Goal: Navigation & Orientation: Understand site structure

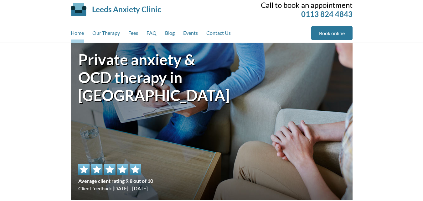
scroll to position [8, 0]
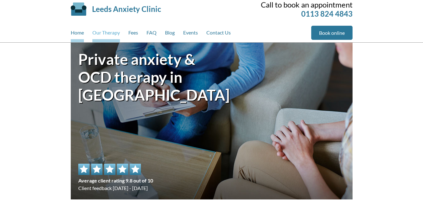
click at [108, 33] on link "Our Therapy" at bounding box center [106, 34] width 28 height 17
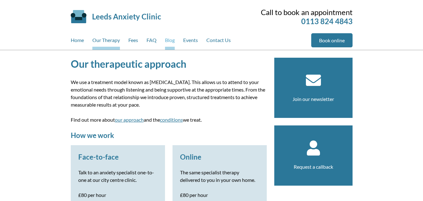
click at [167, 42] on link "Blog" at bounding box center [170, 41] width 10 height 17
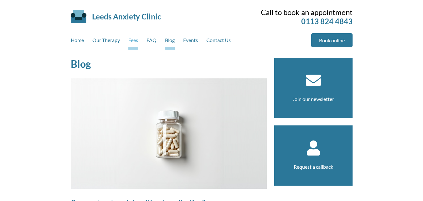
click at [134, 39] on link "Fees" at bounding box center [133, 41] width 10 height 17
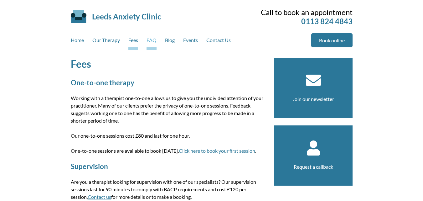
click at [154, 39] on link "FAQ" at bounding box center [151, 41] width 10 height 17
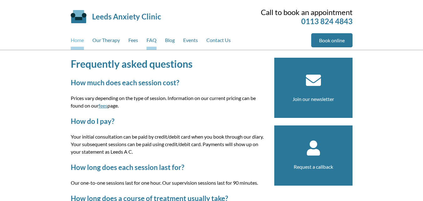
click at [82, 40] on link "Home" at bounding box center [77, 41] width 13 height 17
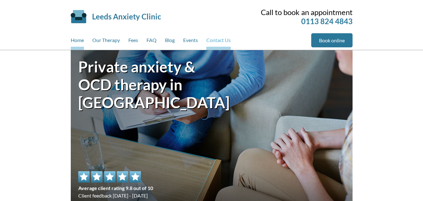
click at [219, 42] on link "Contact Us" at bounding box center [218, 41] width 24 height 17
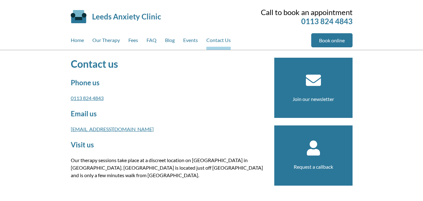
click at [176, 40] on div "Home Our Therapy Fees FAQ Blog Events Contact Us" at bounding box center [191, 41] width 240 height 17
click at [85, 39] on div "Home Our Therapy Fees FAQ Blog Events Contact Us" at bounding box center [191, 41] width 240 height 17
click at [83, 39] on link "Home" at bounding box center [77, 41] width 13 height 17
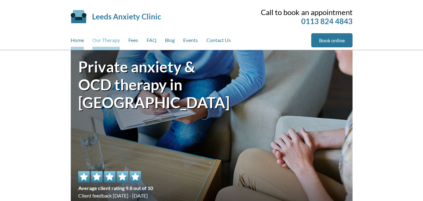
click at [113, 34] on link "Our Therapy" at bounding box center [106, 41] width 28 height 17
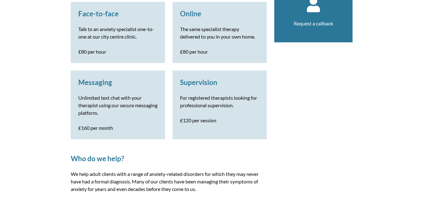
scroll to position [115, 0]
